Goal: Complete application form

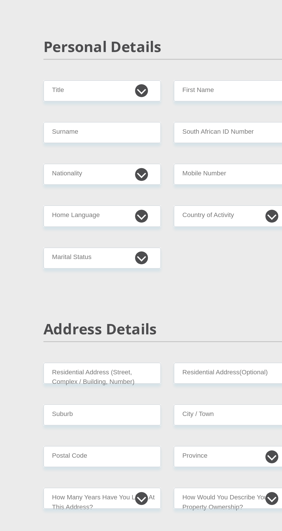
select select "Ms"
click at [58, 114] on select "Mr Ms Mrs Dr [PERSON_NAME]" at bounding box center [97, 121] width 79 height 14
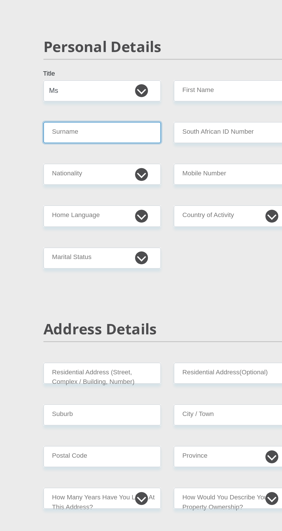
click at [71, 150] on input "Surname" at bounding box center [97, 149] width 79 height 14
type input "SANGWENI"
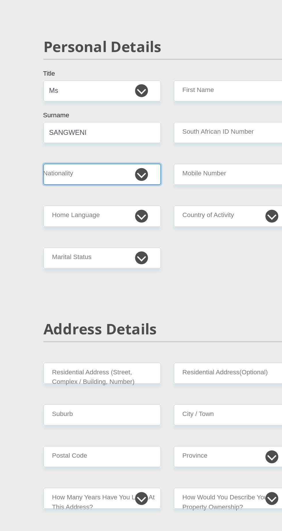
click at [78, 176] on select "[GEOGRAPHIC_DATA] [GEOGRAPHIC_DATA] [GEOGRAPHIC_DATA] [GEOGRAPHIC_DATA] [GEOGRA…" at bounding box center [97, 177] width 79 height 14
select select "ZAF"
click at [58, 170] on select "[GEOGRAPHIC_DATA] [GEOGRAPHIC_DATA] [GEOGRAPHIC_DATA] [GEOGRAPHIC_DATA] [GEOGRA…" at bounding box center [97, 177] width 79 height 14
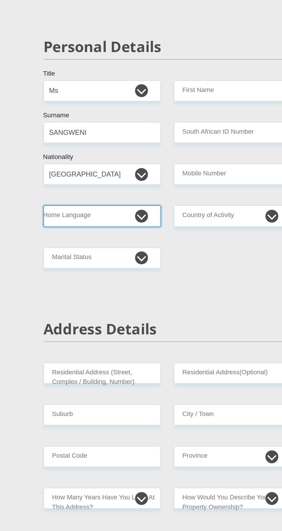
click at [127, 208] on select "Afrikaans English Sepedi South Ndebele Southern Sotho Swati Tsonga Tswana Venda…" at bounding box center [97, 205] width 79 height 14
select select "[DATE]"
click at [58, 198] on select "Afrikaans English Sepedi South Ndebele Southern Sotho Swati Tsonga Tswana Venda…" at bounding box center [97, 205] width 79 height 14
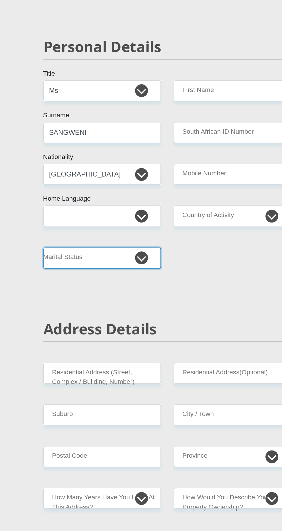
click at [124, 230] on select "Married ANC Single Divorced Widowed Married COP or Customary Law" at bounding box center [97, 233] width 79 height 14
select select "2"
click at [58, 226] on select "Married ANC Single Divorced Widowed Married COP or Customary Law" at bounding box center [97, 233] width 79 height 14
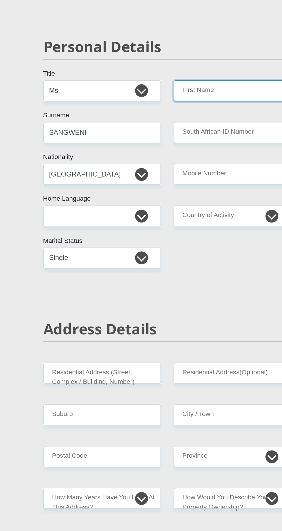
click at [169, 123] on input "First Name" at bounding box center [184, 121] width 79 height 14
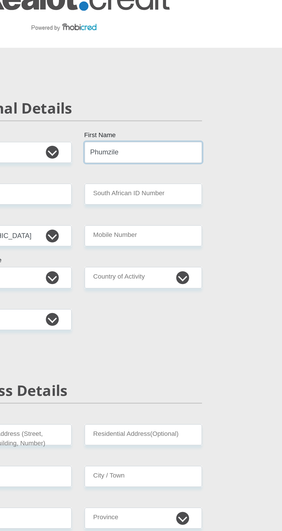
type input "Phumzile"
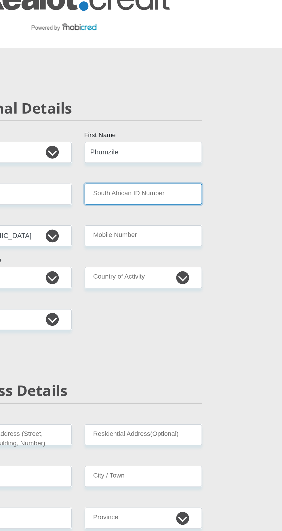
click at [161, 150] on input "South African ID Number" at bounding box center [184, 149] width 79 height 14
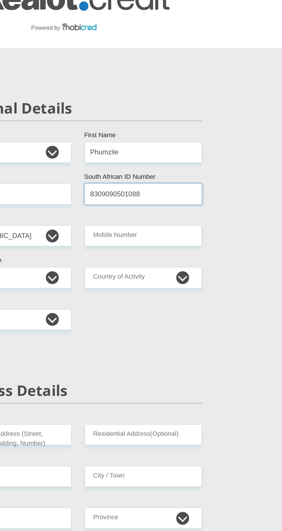
type input "8309090501088"
click at [162, 179] on input "Mobile Number" at bounding box center [184, 177] width 79 height 14
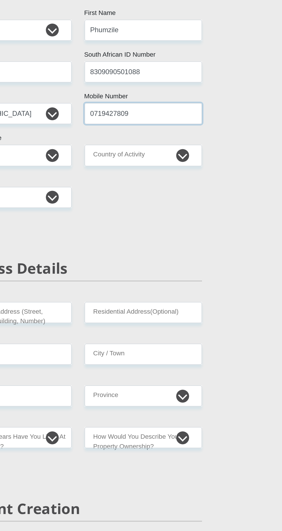
type input "0719427809"
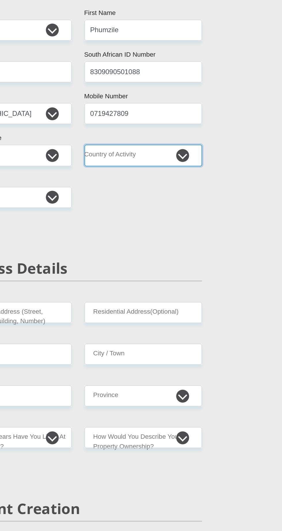
click at [192, 206] on select "[GEOGRAPHIC_DATA] [GEOGRAPHIC_DATA] [GEOGRAPHIC_DATA] [GEOGRAPHIC_DATA] [GEOGRA…" at bounding box center [184, 205] width 79 height 14
select select "ZAF"
click at [145, 198] on select "[GEOGRAPHIC_DATA] [GEOGRAPHIC_DATA] [GEOGRAPHIC_DATA] [GEOGRAPHIC_DATA] [GEOGRA…" at bounding box center [184, 205] width 79 height 14
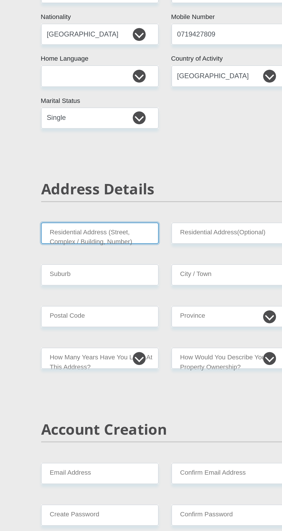
click at [72, 308] on input "Residential Address (Street, Complex / Building, Number)" at bounding box center [97, 310] width 79 height 14
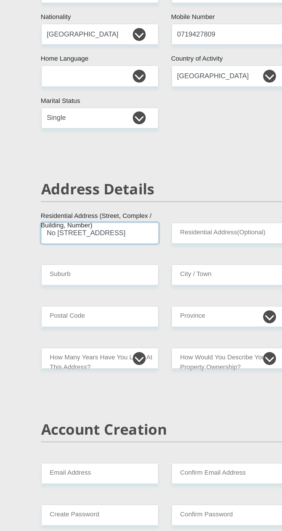
scroll to position [0, 3]
type input "No [STREET_ADDRESS]"
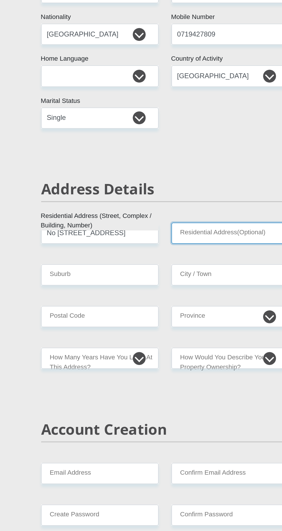
click at [166, 311] on input "Residential Address(Optional)" at bounding box center [184, 310] width 79 height 14
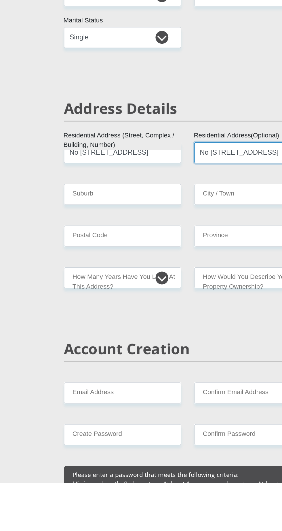
type input "No [STREET_ADDRESS]"
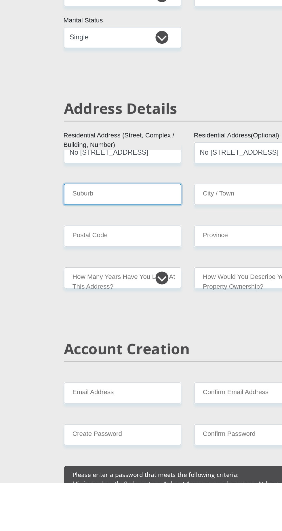
click at [82, 339] on input "Suburb" at bounding box center [97, 338] width 79 height 14
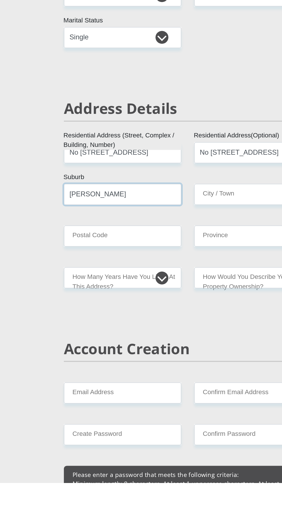
type input "[PERSON_NAME]"
click at [170, 339] on input "City / Town" at bounding box center [184, 338] width 79 height 14
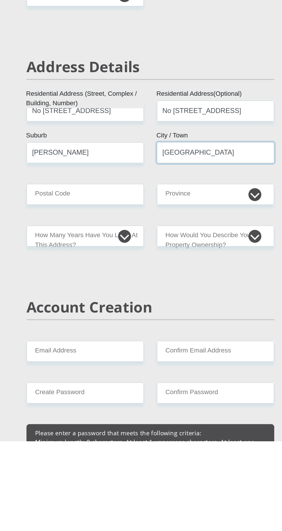
type input "[GEOGRAPHIC_DATA]"
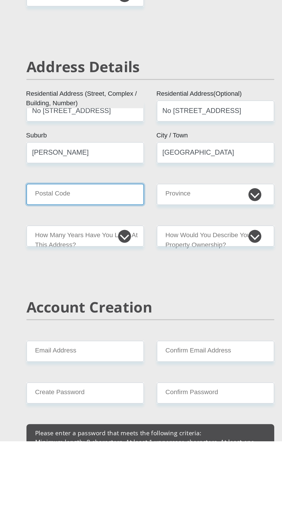
click at [100, 366] on input "Postal Code" at bounding box center [97, 366] width 79 height 14
type input "2090"
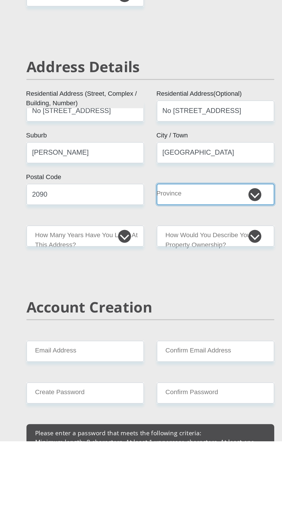
click at [195, 364] on select "Eastern Cape Free State [GEOGRAPHIC_DATA] [GEOGRAPHIC_DATA][DATE] [GEOGRAPHIC_D…" at bounding box center [184, 366] width 79 height 14
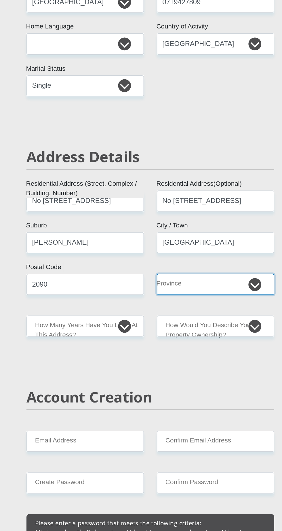
select select "Gauteng"
click at [145, 359] on select "Eastern Cape Free State [GEOGRAPHIC_DATA] [GEOGRAPHIC_DATA][DATE] [GEOGRAPHIC_D…" at bounding box center [184, 366] width 79 height 14
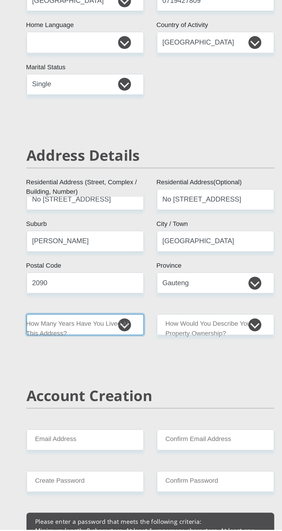
click at [118, 393] on select "less than 1 year 1-3 years 3-5 years 5+ years" at bounding box center [97, 394] width 79 height 14
select select "5"
click at [58, 387] on select "less than 1 year 1-3 years 3-5 years 5+ years" at bounding box center [97, 394] width 79 height 14
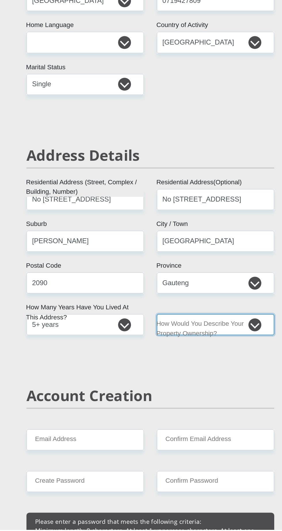
click at [194, 396] on select "Owned Rented Family Owned Company Dwelling" at bounding box center [184, 394] width 79 height 14
select select "Rented"
click at [145, 387] on select "Owned Rented Family Owned Company Dwelling" at bounding box center [184, 394] width 79 height 14
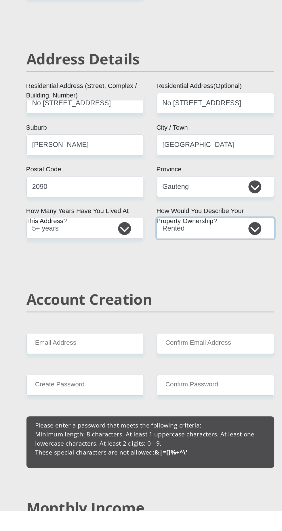
scroll to position [53, 0]
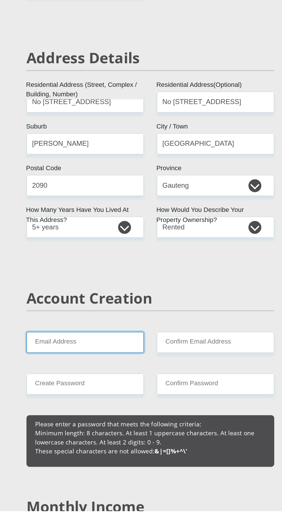
click at [73, 419] on input "Email Address" at bounding box center [97, 418] width 79 height 14
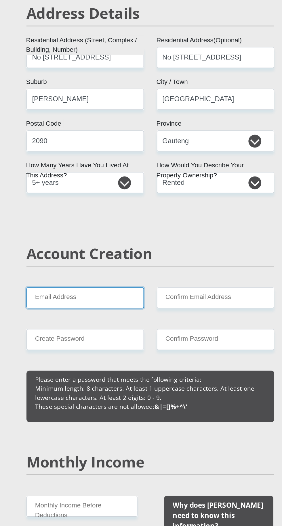
scroll to position [108, 0]
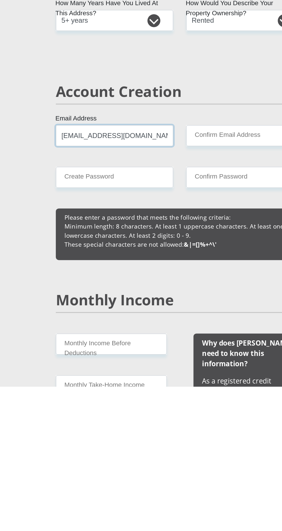
click at [63, 362] on input "[EMAIL_ADDRESS][DOMAIN_NAME]" at bounding box center [97, 363] width 79 height 14
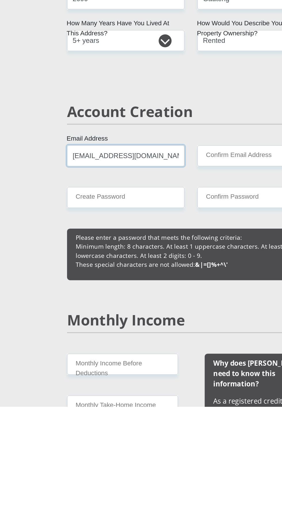
type input "[EMAIL_ADDRESS][DOMAIN_NAME]"
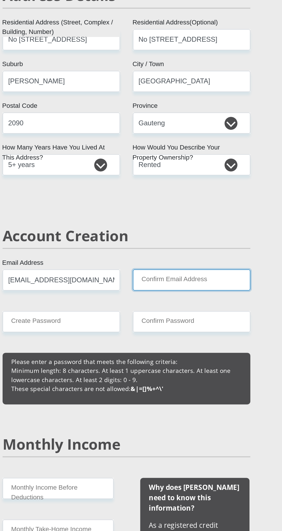
click at [158, 364] on input "Confirm Email Address" at bounding box center [184, 363] width 79 height 14
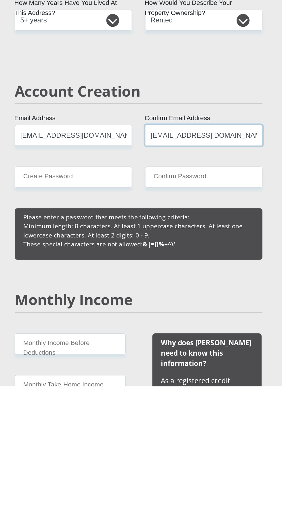
type input "[EMAIL_ADDRESS][DOMAIN_NAME]"
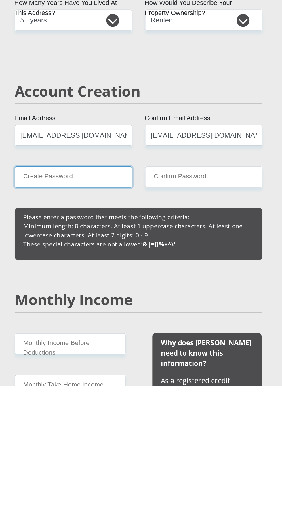
click at [70, 391] on input "Create Password" at bounding box center [97, 391] width 79 height 14
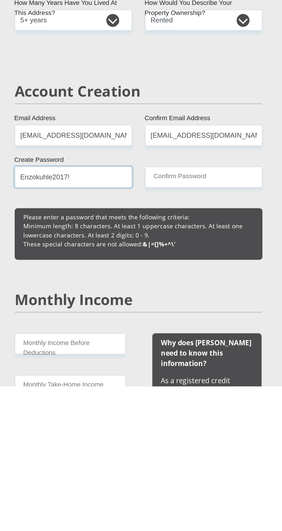
type input "Enzokuhle2017!"
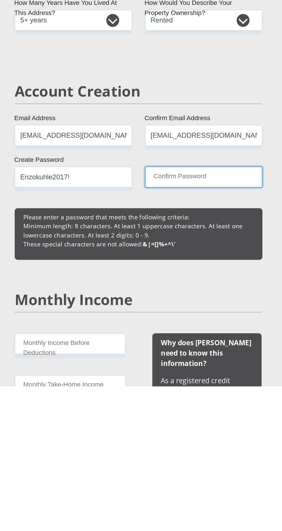
click at [160, 391] on input "Confirm Password" at bounding box center [184, 391] width 79 height 14
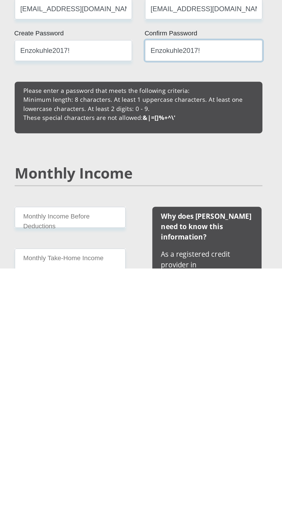
scroll to position [114, 0]
type input "Enzokuhle2017!"
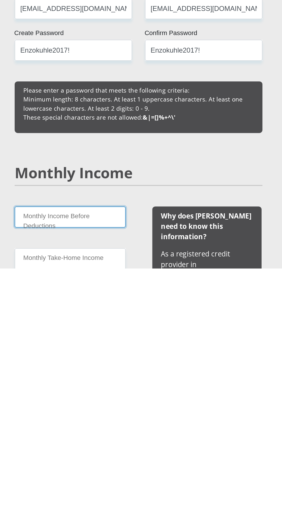
click at [72, 498] on input "Monthly Income Before Deductions" at bounding box center [95, 497] width 74 height 14
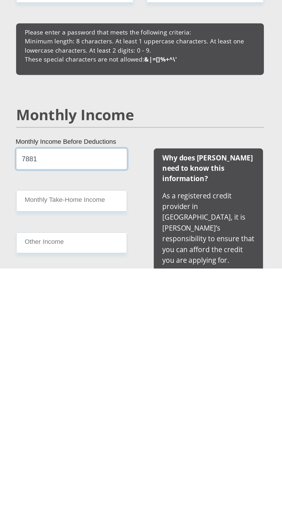
scroll to position [155, 0]
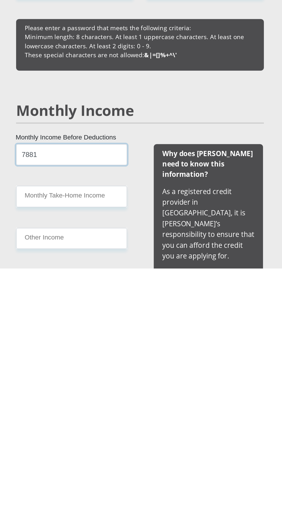
type input "7881"
click at [74, 482] on input "Monthly Take-Home Income" at bounding box center [95, 483] width 74 height 14
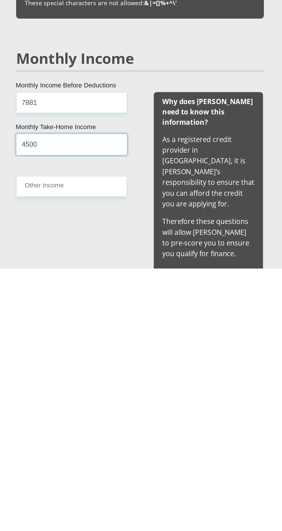
scroll to position [200, 0]
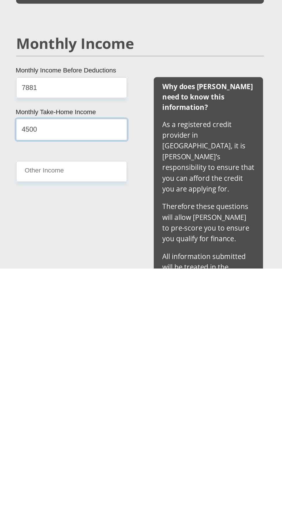
type input "4500"
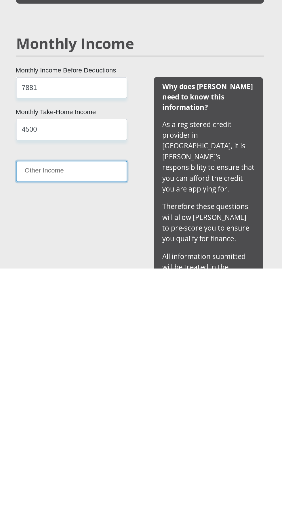
click at [71, 466] on input "Other Income" at bounding box center [95, 466] width 74 height 14
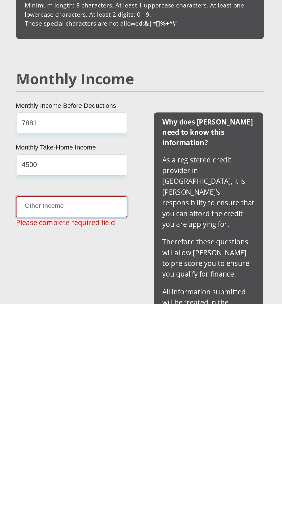
click at [67, 465] on input "Other Income" at bounding box center [95, 466] width 74 height 14
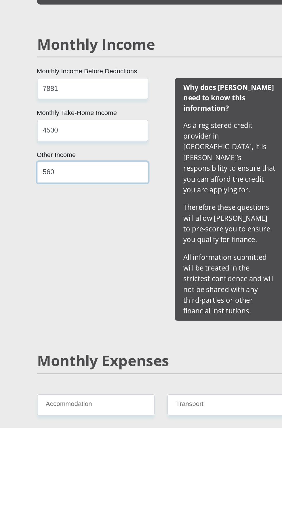
scroll to position [306, 0]
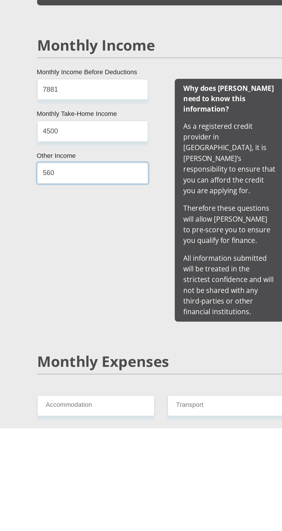
type input "560"
click at [75, 332] on input "4500" at bounding box center [95, 332] width 74 height 14
type input "4"
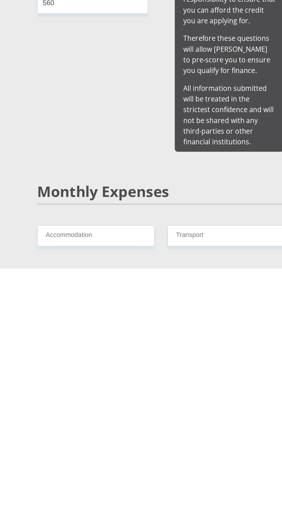
scroll to position [313, 0]
type input "7800"
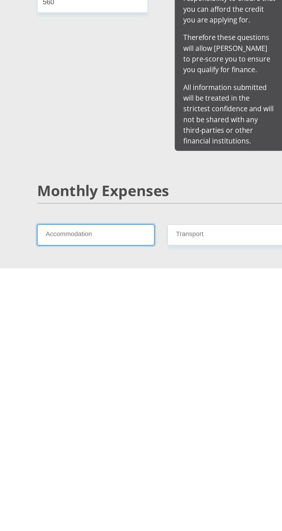
click at [68, 502] on input "Accommodation" at bounding box center [97, 509] width 79 height 14
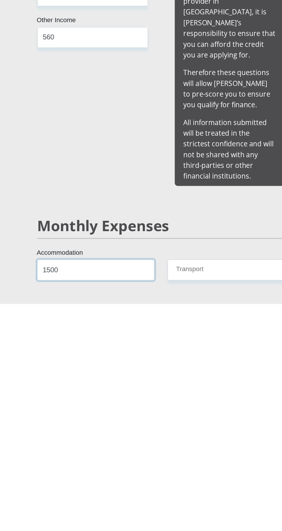
type input "1500"
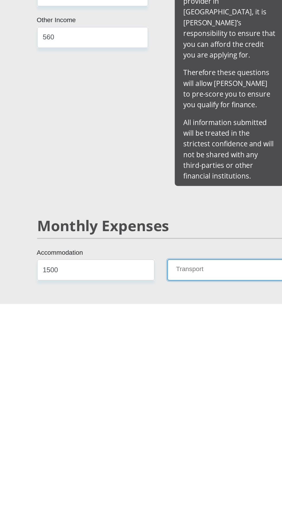
click at [161, 502] on input "Transport" at bounding box center [184, 509] width 79 height 14
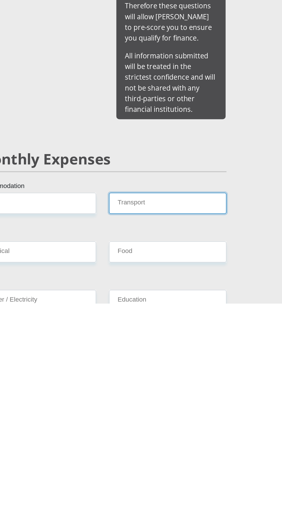
scroll to position [377, 0]
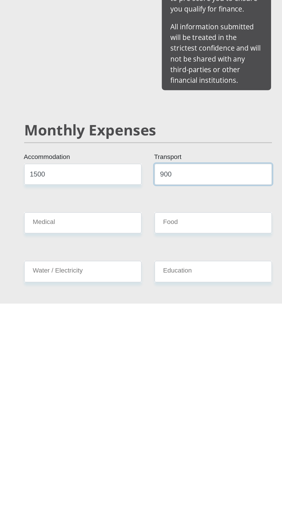
type input "900"
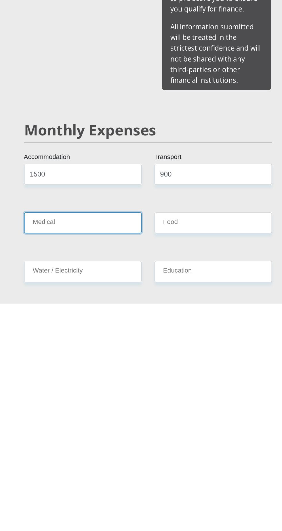
click at [103, 470] on input "Medical" at bounding box center [97, 477] width 79 height 14
type input "100"
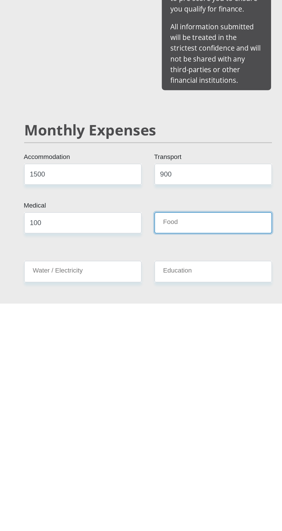
click at [158, 470] on input "Food" at bounding box center [184, 477] width 79 height 14
type input "2000"
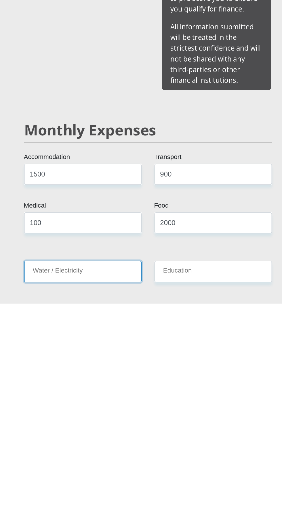
click at [72, 503] on input "Water / Electricity" at bounding box center [97, 510] width 79 height 14
type input "100"
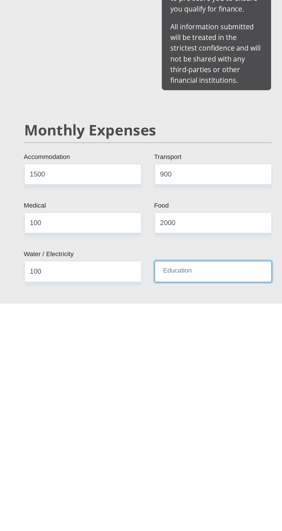
click at [160, 503] on input "Education" at bounding box center [184, 510] width 79 height 14
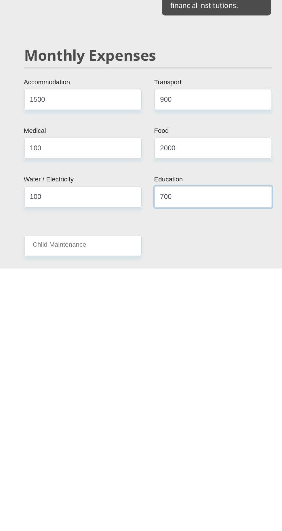
scroll to position [406, 0]
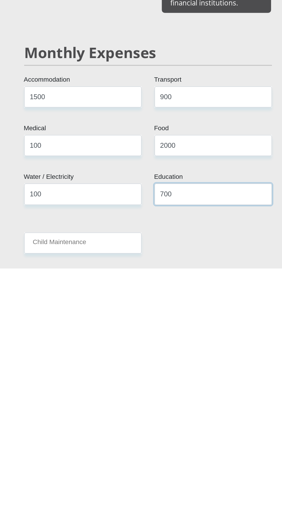
type input "700"
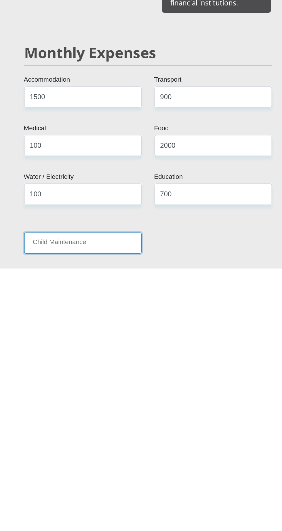
click at [73, 507] on input "Child Maintenance" at bounding box center [97, 514] width 79 height 14
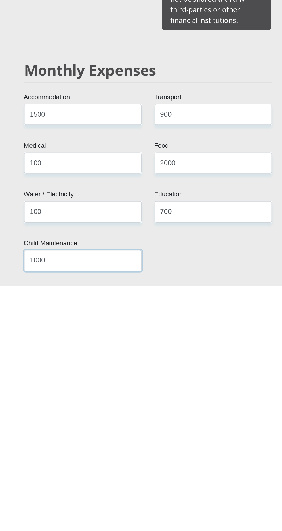
scroll to position [408, 0]
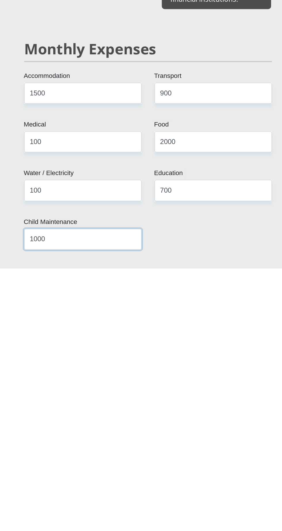
type input "1000"
click at [163, 439] on input "2000" at bounding box center [184, 446] width 79 height 14
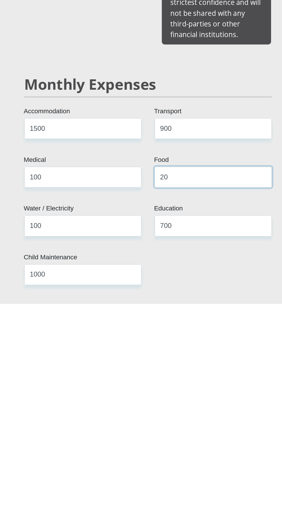
type input "2"
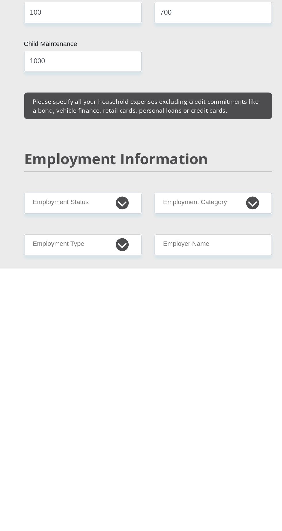
scroll to position [538, 0]
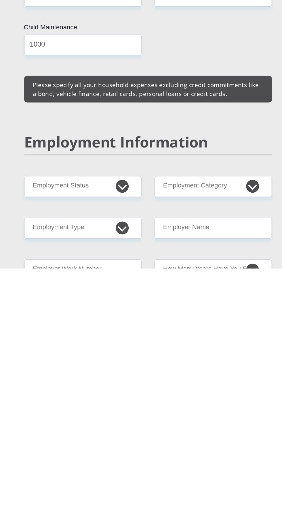
type input "1500"
click at [87, 469] on select "Permanent/Full-time Part-time/Casual [DEMOGRAPHIC_DATA] Worker Self-Employed Ho…" at bounding box center [97, 476] width 79 height 14
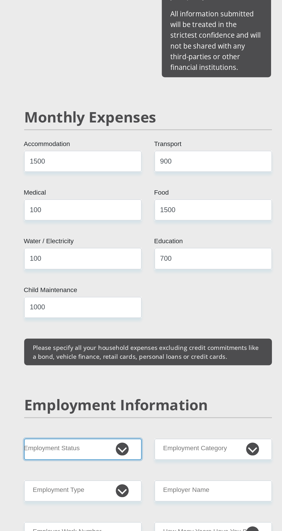
select select "1"
click at [58, 469] on select "Permanent/Full-time Part-time/Casual [DEMOGRAPHIC_DATA] Worker Self-Employed Ho…" at bounding box center [97, 476] width 79 height 14
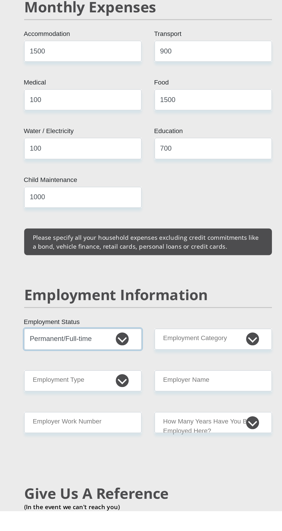
scroll to position [599, 0]
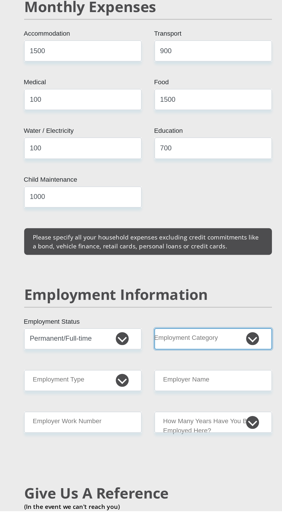
click at [209, 409] on select "AGRICULTURE ALCOHOL & TOBACCO CONSTRUCTION MATERIALS METALLURGY EQUIPMENT FOR R…" at bounding box center [184, 416] width 79 height 14
select select "14"
click at [145, 409] on select "AGRICULTURE ALCOHOL & TOBACCO CONSTRUCTION MATERIALS METALLURGY EQUIPMENT FOR R…" at bounding box center [184, 416] width 79 height 14
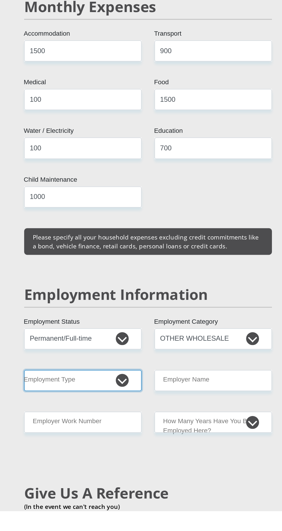
click at [85, 437] on select "College/Lecturer Craft Seller Creative Driver Executive Farmer Forces - Non Com…" at bounding box center [97, 444] width 79 height 14
select select "Sales"
click at [58, 437] on select "College/Lecturer Craft Seller Creative Driver Executive Farmer Forces - Non Com…" at bounding box center [97, 444] width 79 height 14
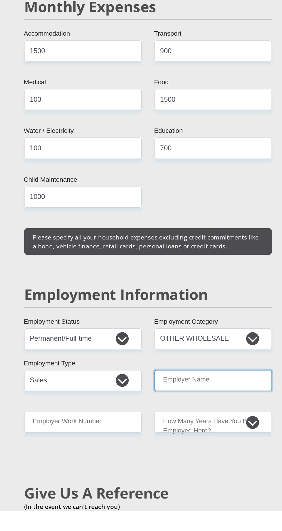
click at [197, 437] on input "Employer Name" at bounding box center [184, 444] width 79 height 14
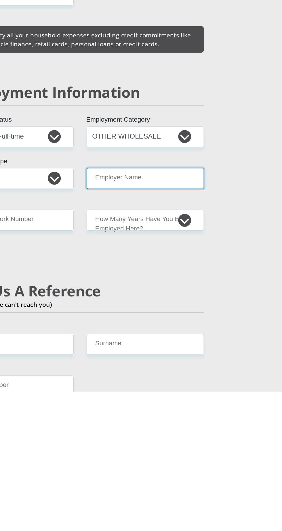
scroll to position [654, 0]
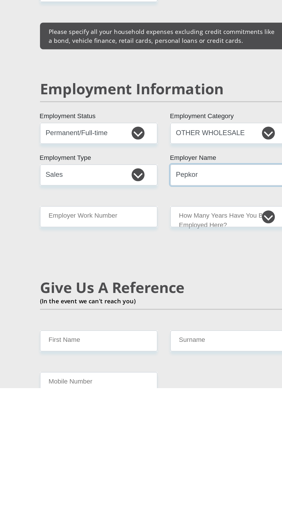
type input "Pepkor"
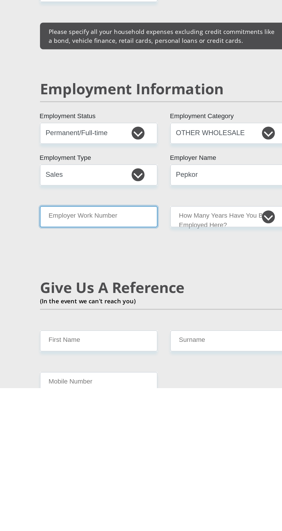
click at [110, 410] on input "Employer Work Number" at bounding box center [97, 417] width 79 height 14
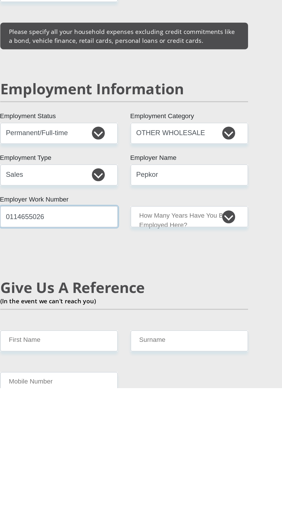
type input "0114655026"
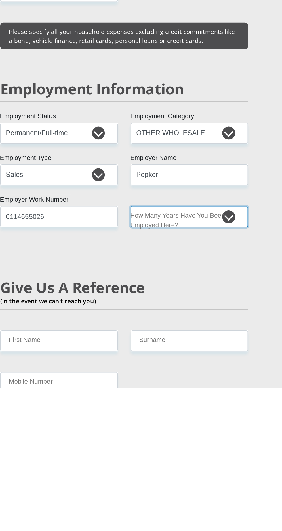
click at [212, 410] on select "less than 1 year 1-3 years 3-5 years 5+ years" at bounding box center [184, 417] width 79 height 14
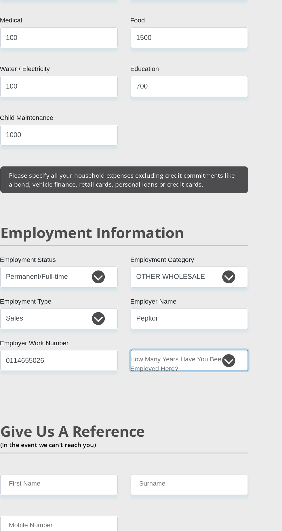
select select "60"
click at [145, 410] on select "less than 1 year 1-3 years 3-5 years 5+ years" at bounding box center [184, 417] width 79 height 14
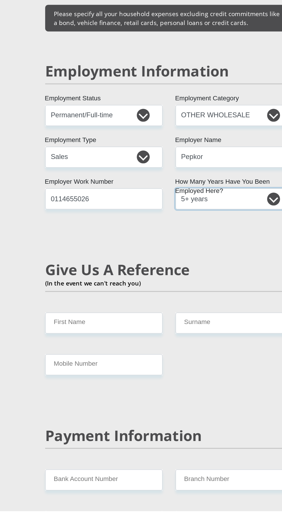
scroll to position [751, 0]
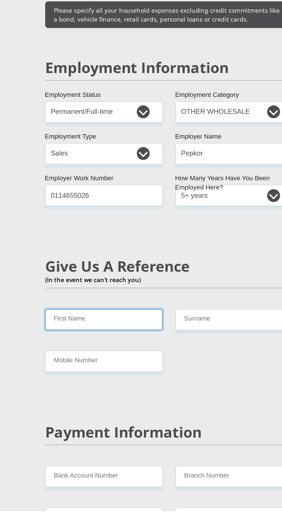
click at [73, 396] on input "First Name" at bounding box center [97, 403] width 79 height 14
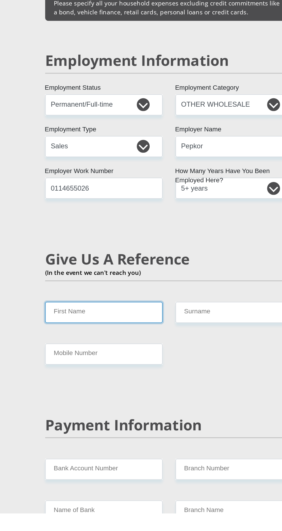
scroll to position [806, 0]
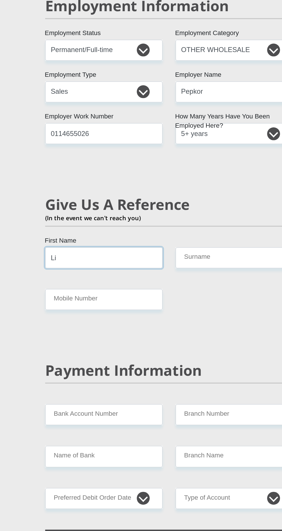
type input "L"
type input "BUSISIWE"
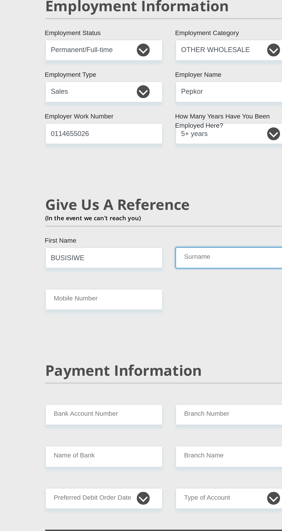
click at [181, 341] on input "Surname" at bounding box center [184, 348] width 79 height 14
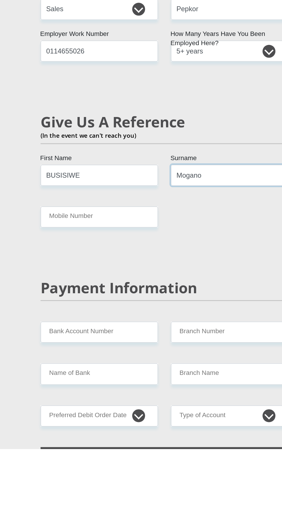
type input "Mogano"
click at [84, 341] on input "BUSISIWE" at bounding box center [97, 348] width 79 height 14
type input "B"
type input "Lindiwe"
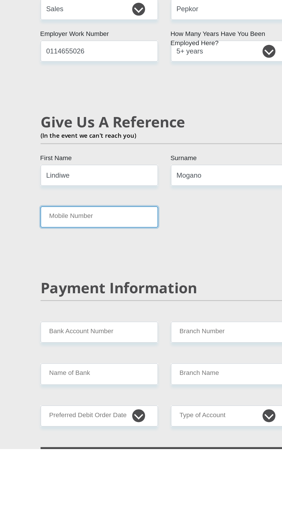
click at [74, 369] on input "Mobile Number" at bounding box center [97, 376] width 79 height 14
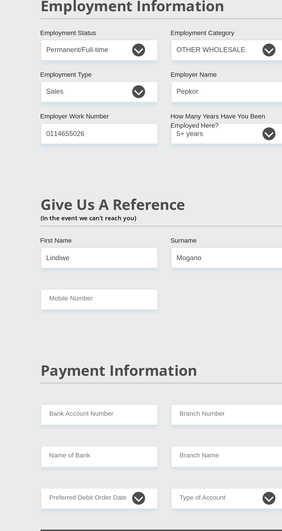
click at [206, 418] on div "Payment Information" at bounding box center [141, 432] width 174 height 28
click at [47, 415] on div "Personal Details Mr Ms Mrs Dr [PERSON_NAME] Title Phumzile First Name SANGWENI …" at bounding box center [140, 251] width 207 height 1971
click at [69, 369] on input "Mobile Number" at bounding box center [97, 376] width 79 height 14
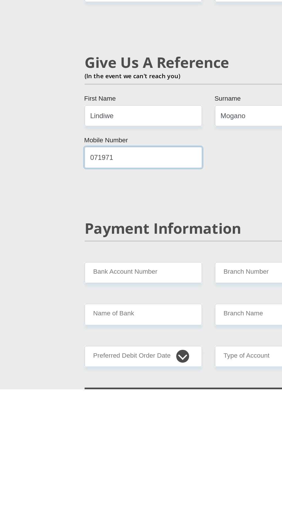
scroll to position [805, 0]
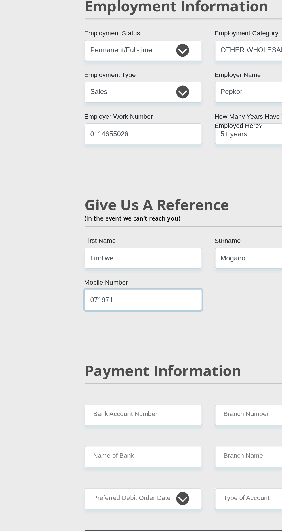
click at [83, 369] on input "071971" at bounding box center [97, 376] width 79 height 14
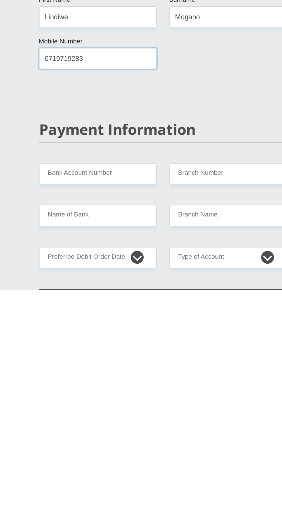
scroll to position [805, 0]
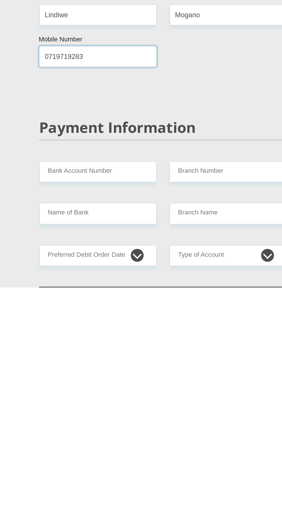
type input "0719719283"
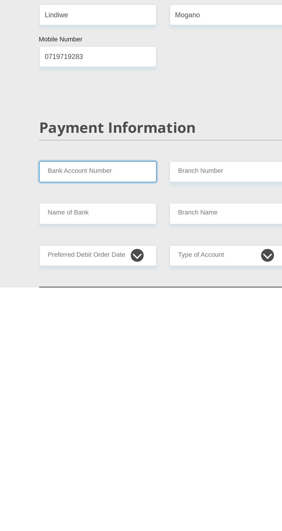
click at [85, 447] on input "Bank Account Number" at bounding box center [97, 454] width 79 height 14
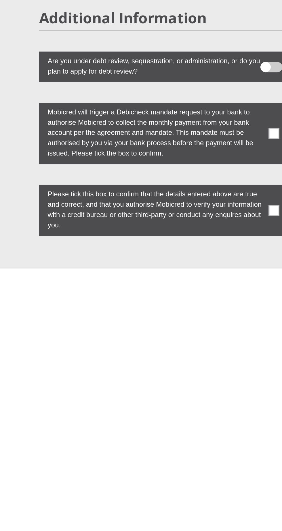
scroll to position [1418, 0]
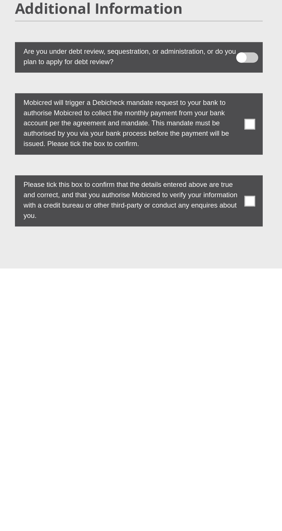
click at [211, 421] on label at bounding box center [141, 434] width 166 height 41
click at [210, 416] on input "checkbox" at bounding box center [210, 416] width 0 height 0
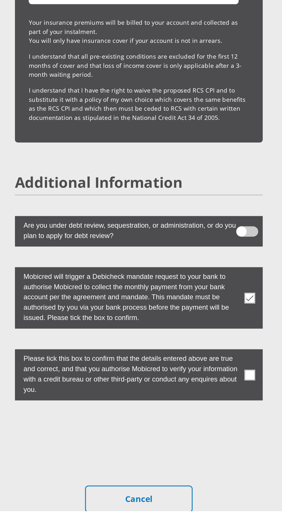
scroll to position [1465, 0]
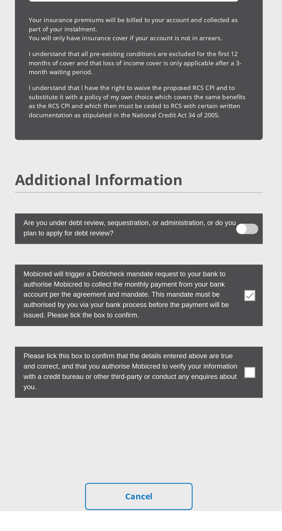
click at [215, 435] on span at bounding box center [215, 438] width 7 height 7
click at [210, 423] on input "checkbox" at bounding box center [210, 423] width 0 height 0
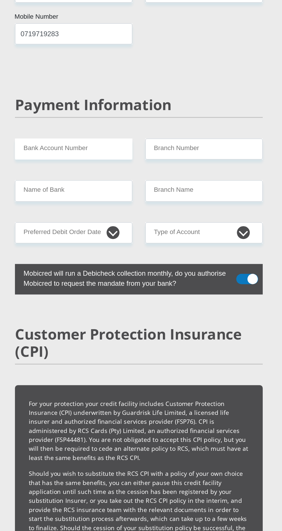
scroll to position [1157, 0]
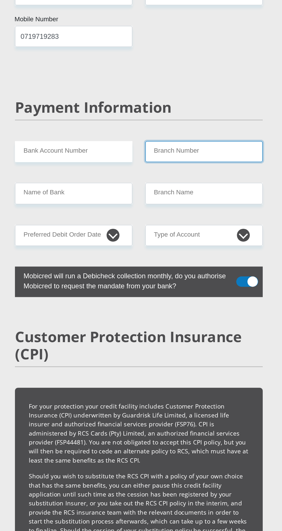
click at [165, 94] on input "Branch Number" at bounding box center [184, 101] width 79 height 14
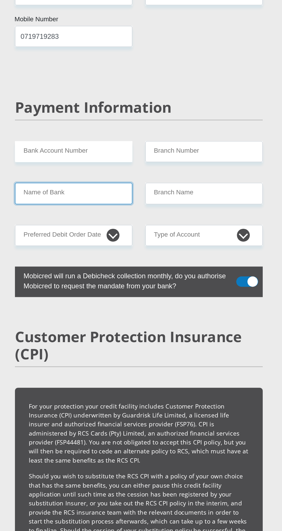
click at [74, 122] on input "Name of Bank" at bounding box center [97, 129] width 79 height 14
click at [73, 122] on input "Name of Bank" at bounding box center [97, 129] width 79 height 14
click at [75, 122] on input "Name of Bank" at bounding box center [97, 129] width 79 height 14
click at [73, 122] on input "Name of Bank" at bounding box center [97, 129] width 79 height 14
click at [95, 122] on input "Name of Bank" at bounding box center [97, 129] width 79 height 14
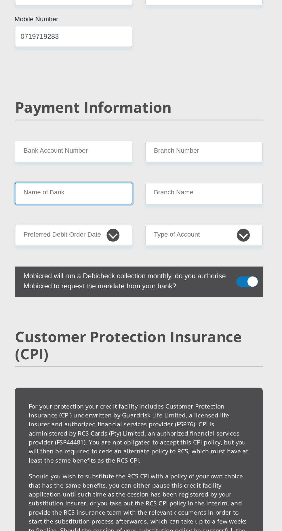
click at [75, 122] on input "Name of Bank" at bounding box center [97, 129] width 79 height 14
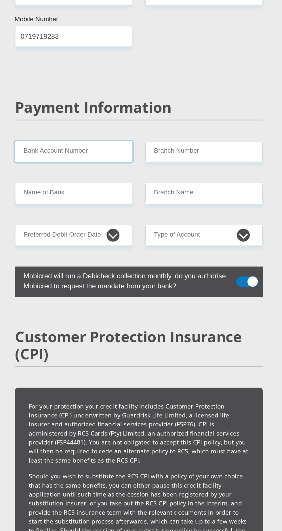
click at [71, 94] on input "Bank Account Number" at bounding box center [97, 101] width 79 height 14
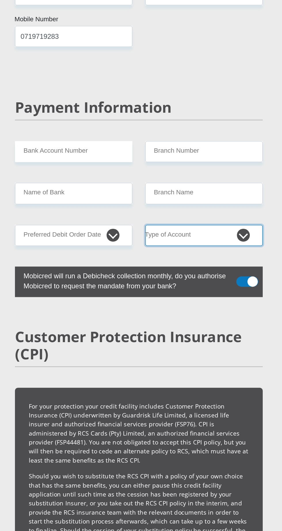
click at [207, 150] on select "Cheque Savings" at bounding box center [184, 157] width 79 height 14
select select "SAV"
click at [145, 150] on select "Cheque Savings" at bounding box center [184, 157] width 79 height 14
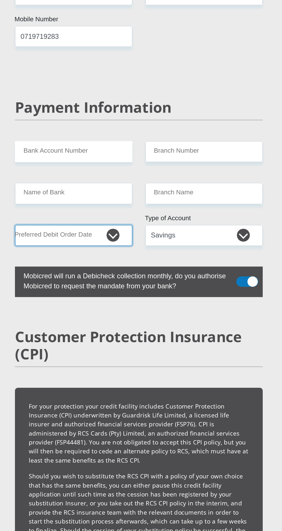
click at [92, 150] on select "1st 2nd 3rd 4th 5th 7th 18th 19th 20th 21st 22nd 23rd 24th 25th 26th 27th 28th …" at bounding box center [97, 157] width 79 height 14
select select "28"
click at [58, 150] on select "1st 2nd 3rd 4th 5th 7th 18th 19th 20th 21st 22nd 23rd 24th 25th 26th 27th 28th …" at bounding box center [97, 157] width 79 height 14
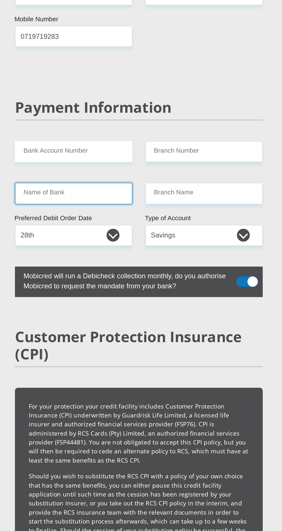
click at [77, 122] on input "Name of Bank" at bounding box center [97, 129] width 79 height 14
click at [68, 122] on input "Name of Bank" at bounding box center [97, 129] width 79 height 14
click at [72, 122] on input "Name of Bank" at bounding box center [97, 129] width 79 height 14
click at [97, 122] on input "Name of Bank" at bounding box center [97, 129] width 79 height 14
click at [76, 122] on input "Name of Bank" at bounding box center [97, 129] width 79 height 14
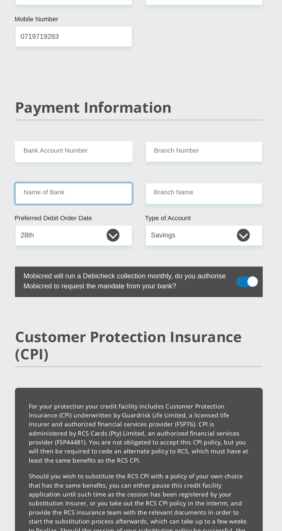
click at [76, 122] on input "Name of Bank" at bounding box center [97, 129] width 79 height 14
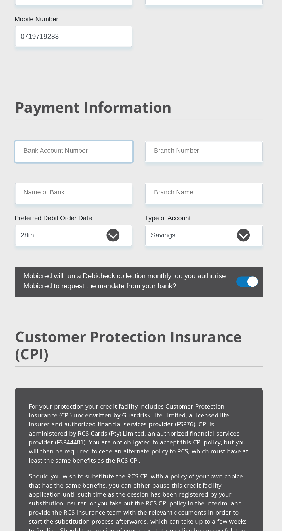
click at [70, 94] on input "Bank Account Number" at bounding box center [97, 101] width 79 height 14
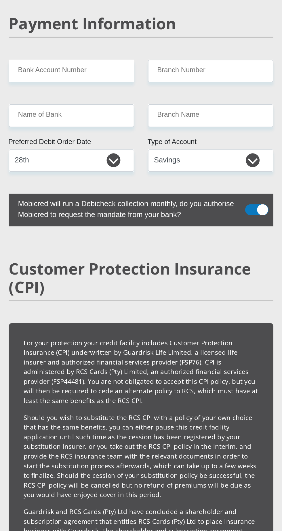
click at [118, 282] on p "For your protection your credit facility includes Customer Protection Insurance…" at bounding box center [140, 290] width 147 height 42
click at [75, 94] on input "Bank Account Number" at bounding box center [97, 101] width 79 height 14
click at [137, 269] on p "For your protection your credit facility includes Customer Protection Insurance…" at bounding box center [140, 290] width 147 height 42
click at [76, 94] on input "12084" at bounding box center [97, 101] width 79 height 14
type input "1208461069"
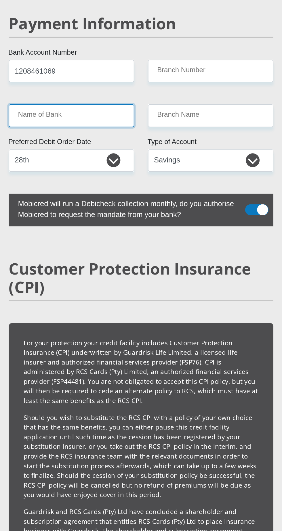
click at [71, 122] on input "Name of Bank" at bounding box center [97, 129] width 79 height 14
click at [70, 122] on input "Name of Bank" at bounding box center [97, 129] width 79 height 14
click at [74, 122] on input "Name of Bank" at bounding box center [97, 129] width 79 height 14
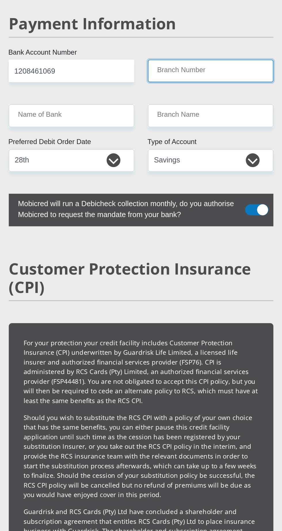
click at [160, 94] on input "Branch Number" at bounding box center [184, 101] width 79 height 14
type input "470010"
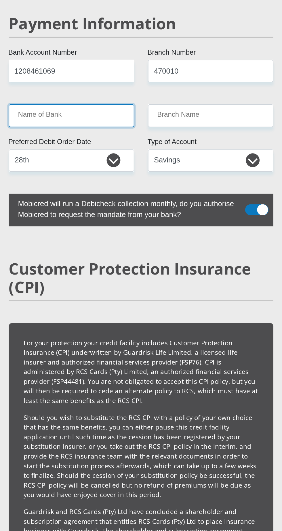
click at [74, 122] on input "Name of Bank" at bounding box center [97, 129] width 79 height 14
click at [71, 122] on input "Name of Bank" at bounding box center [97, 129] width 79 height 14
click at [74, 122] on input "Name of Bank" at bounding box center [97, 129] width 79 height 14
type input "CAPITEC BANK LIMITED"
type input "CAPITEC BANK CPC"
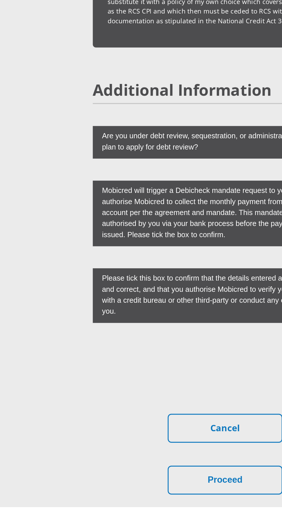
scroll to position [1512, 0]
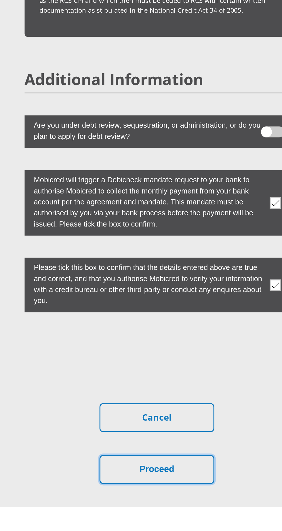
click at [145, 499] on button "Proceed" at bounding box center [141, 508] width 72 height 18
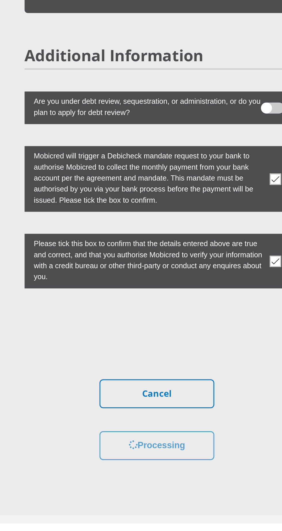
scroll to position [1551, 0]
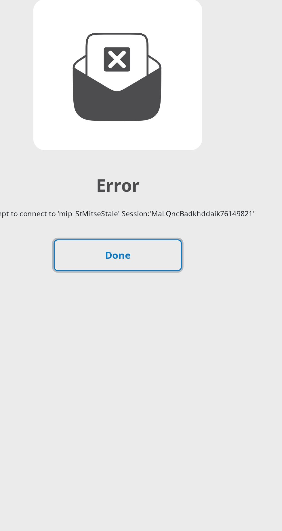
click at [139, 232] on link "Done" at bounding box center [141, 230] width 72 height 18
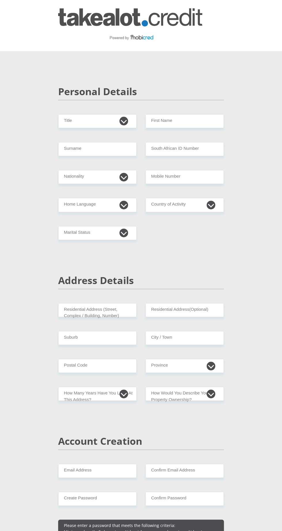
scroll to position [1553, 0]
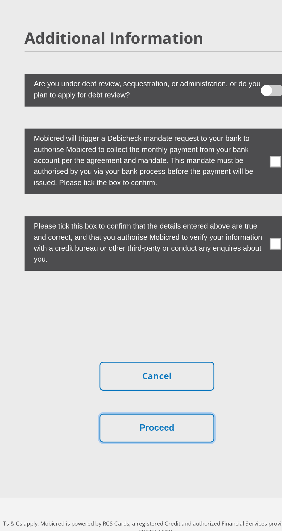
click at [147, 458] on button "Proceed" at bounding box center [141, 467] width 72 height 18
click at [150, 458] on button "Proceed" at bounding box center [141, 467] width 72 height 18
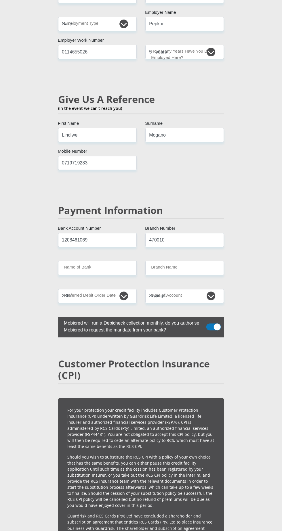
scroll to position [1060, 0]
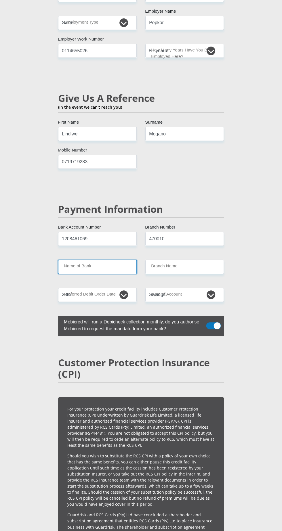
click at [78, 260] on input "Name of Bank" at bounding box center [97, 267] width 79 height 14
click at [77, 260] on input "Name of Bank" at bounding box center [97, 267] width 79 height 14
click at [75, 260] on input "Name of Bank" at bounding box center [97, 267] width 79 height 14
click at [93, 260] on input "Name of Bank" at bounding box center [97, 267] width 79 height 14
click at [79, 260] on input "Name of Bank" at bounding box center [97, 267] width 79 height 14
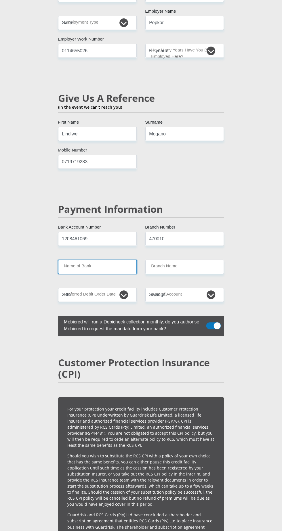
click at [76, 260] on input "Name of Bank" at bounding box center [97, 267] width 79 height 14
click at [100, 260] on input "Name of Bank" at bounding box center [97, 267] width 79 height 14
click at [83, 260] on input "Name of Bank" at bounding box center [97, 267] width 79 height 14
click at [82, 260] on input "Name of Bank" at bounding box center [97, 267] width 79 height 14
click at [69, 260] on input "Name of Bank" at bounding box center [97, 267] width 79 height 14
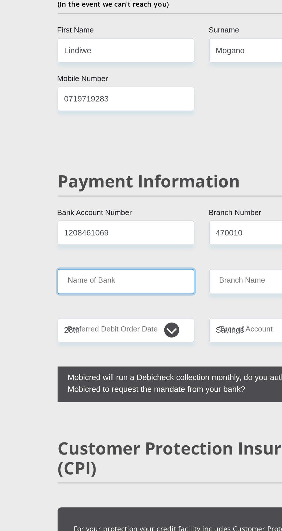
click at [79, 260] on input "Name of Bank" at bounding box center [97, 267] width 79 height 14
click at [68, 260] on input "Name of Bank" at bounding box center [97, 267] width 79 height 14
click at [87, 260] on input "Name of Bank" at bounding box center [97, 267] width 79 height 14
click at [84, 260] on input "Name of Bank" at bounding box center [97, 267] width 79 height 14
click at [69, 260] on input "Name of Bank" at bounding box center [97, 267] width 79 height 14
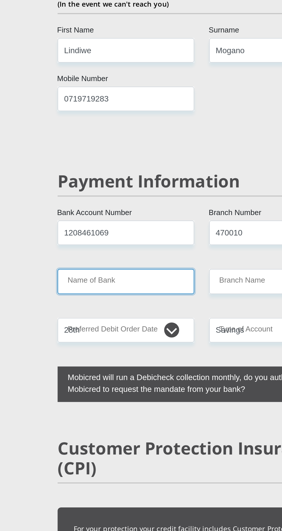
click at [70, 260] on input "Name of Bank" at bounding box center [97, 267] width 79 height 14
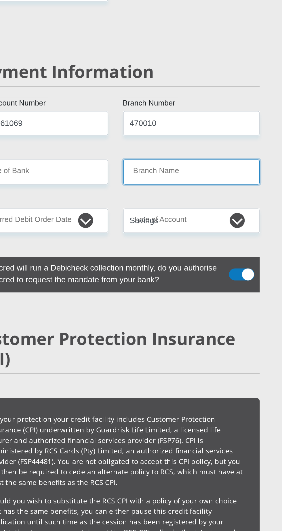
click at [163, 260] on input "Branch Name" at bounding box center [184, 267] width 79 height 14
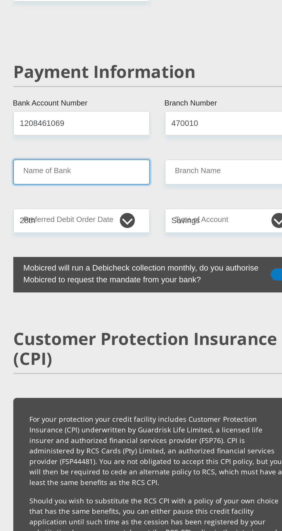
click at [80, 260] on input "Name of Bank" at bounding box center [97, 267] width 79 height 14
click at [71, 260] on input "Name of Bank" at bounding box center [97, 267] width 79 height 14
click at [85, 260] on input "Name of Bank" at bounding box center [97, 267] width 79 height 14
